Goal: Transaction & Acquisition: Purchase product/service

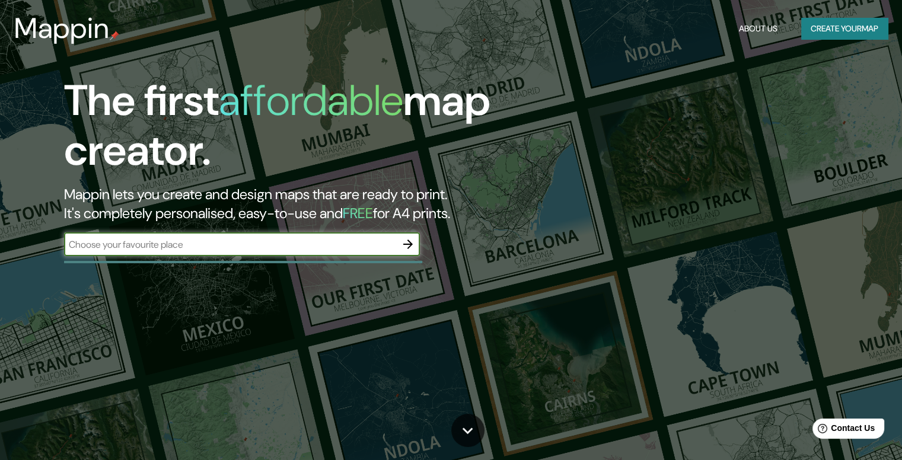
click at [322, 238] on input "text" at bounding box center [230, 245] width 332 height 14
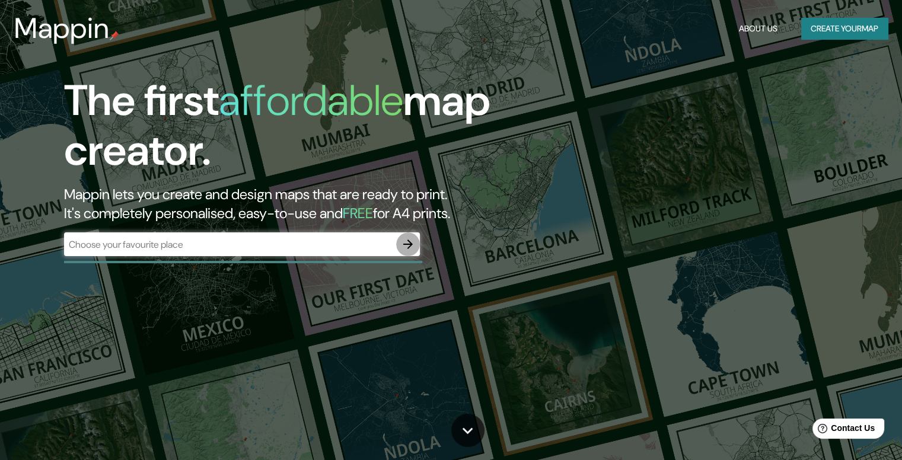
click at [410, 239] on icon "button" at bounding box center [408, 244] width 14 height 14
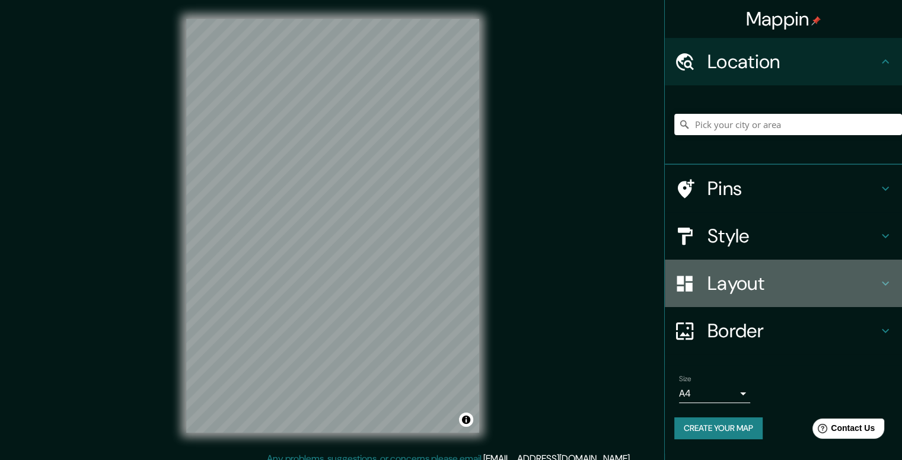
click at [836, 280] on h4 "Layout" at bounding box center [792, 284] width 171 height 24
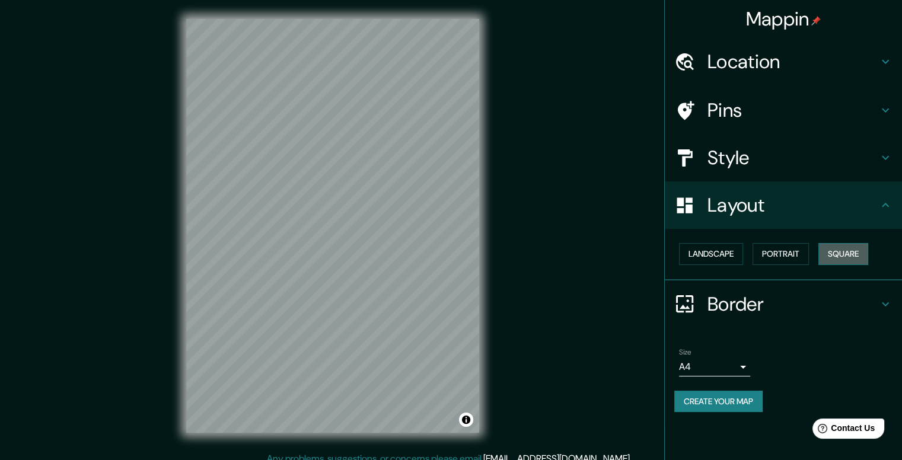
click at [840, 248] on button "Square" at bounding box center [843, 254] width 50 height 22
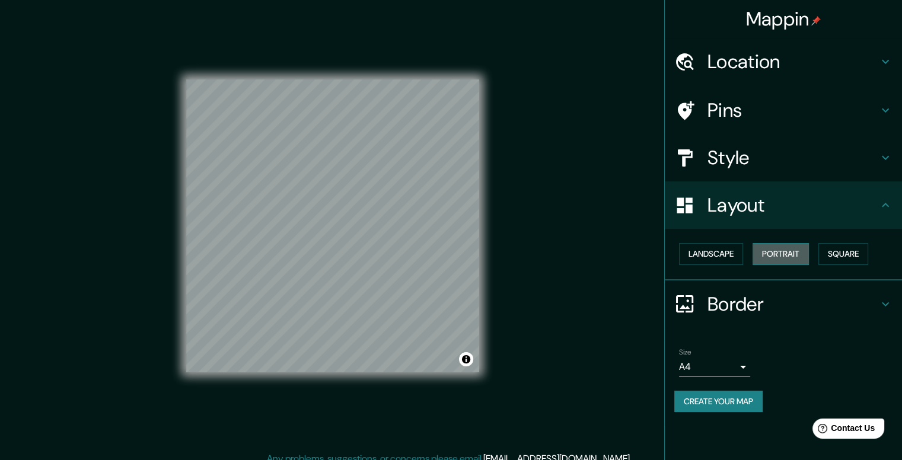
click at [802, 251] on button "Portrait" at bounding box center [780, 254] width 56 height 22
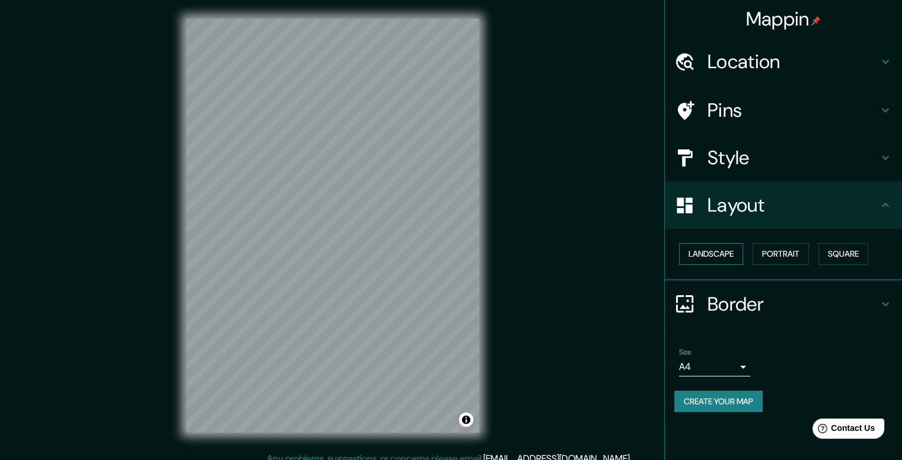
click at [697, 252] on button "Landscape" at bounding box center [711, 254] width 64 height 22
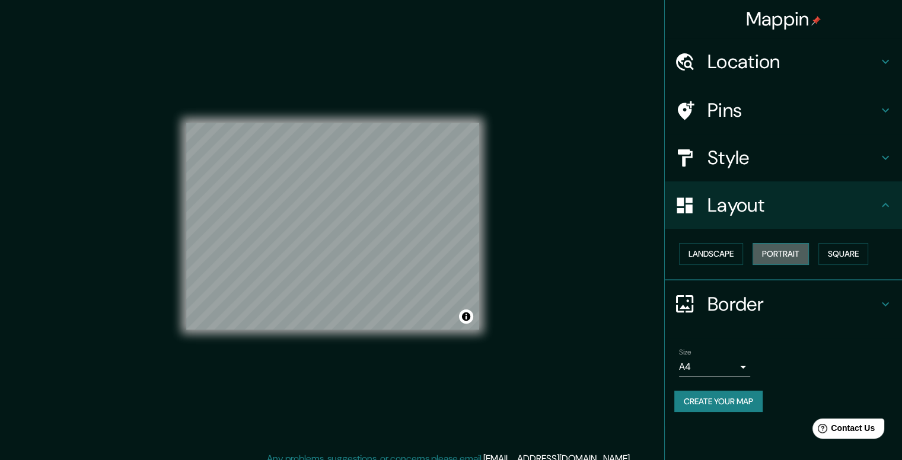
click at [780, 263] on button "Portrait" at bounding box center [780, 254] width 56 height 22
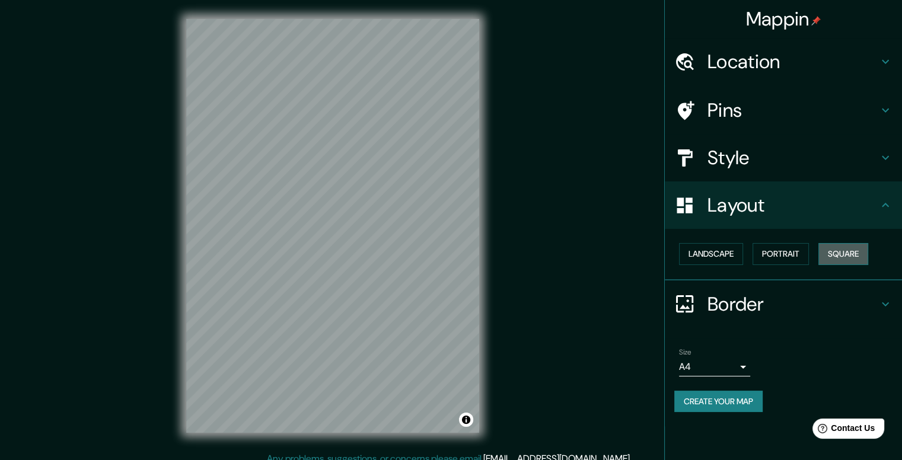
click at [839, 258] on button "Square" at bounding box center [843, 254] width 50 height 22
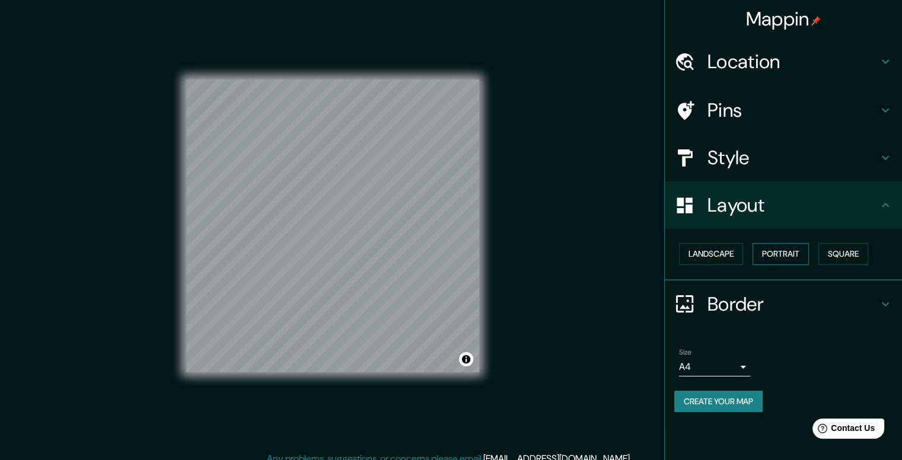
click at [797, 257] on button "Portrait" at bounding box center [780, 254] width 56 height 22
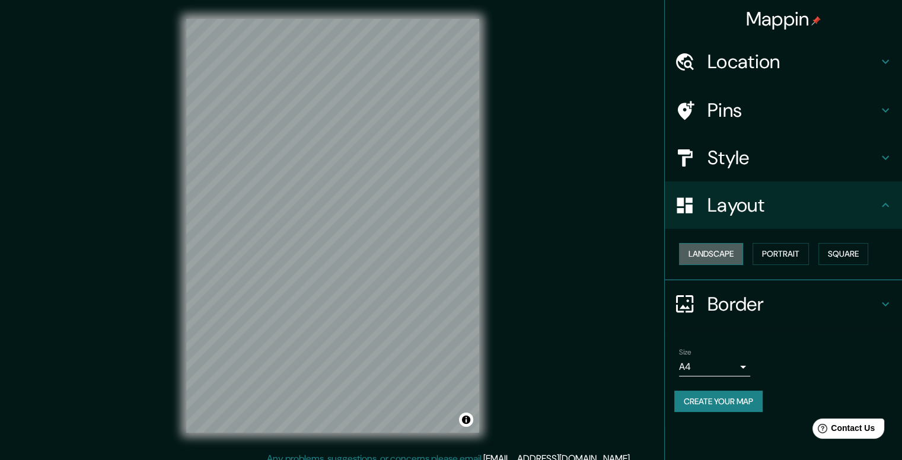
click at [726, 254] on button "Landscape" at bounding box center [711, 254] width 64 height 22
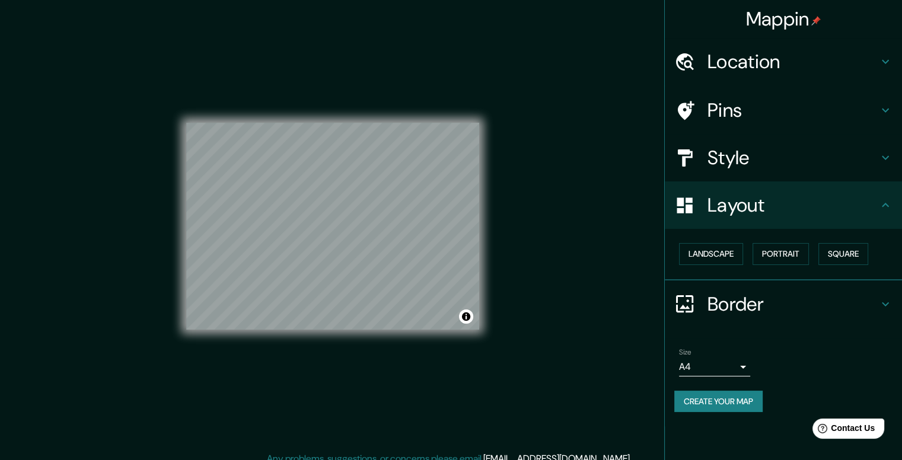
click at [726, 391] on button "Create your map" at bounding box center [718, 402] width 88 height 22
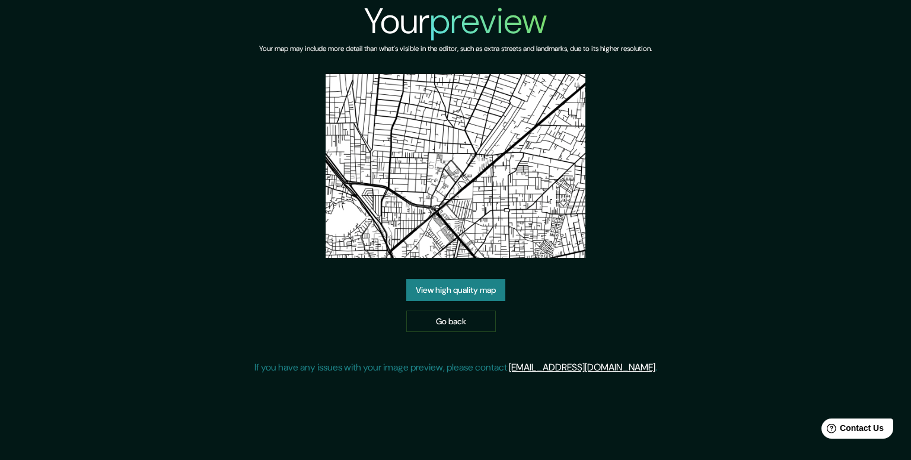
click at [474, 178] on img at bounding box center [456, 166] width 260 height 184
click at [474, 295] on link "View high quality map" at bounding box center [455, 290] width 99 height 22
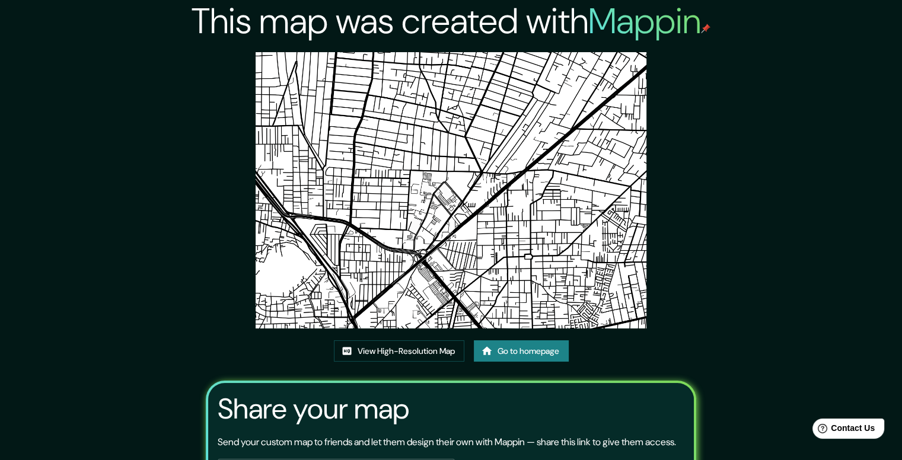
click at [445, 247] on img at bounding box center [451, 190] width 391 height 276
